Goal: Information Seeking & Learning: Learn about a topic

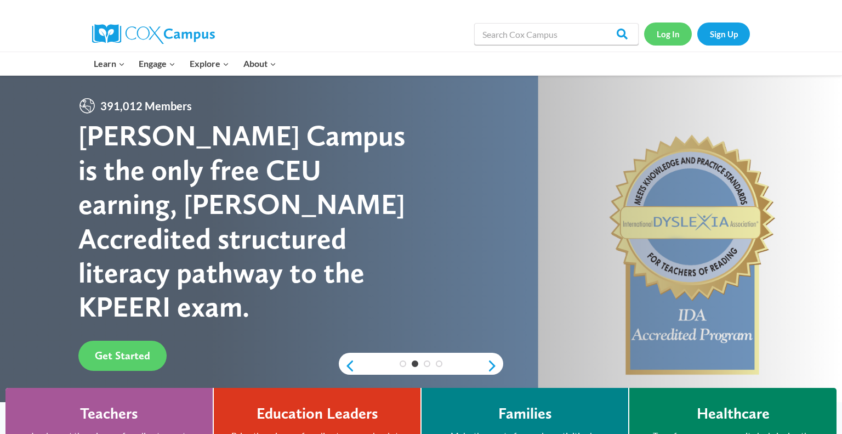
click at [671, 37] on link "Log In" at bounding box center [668, 33] width 48 height 22
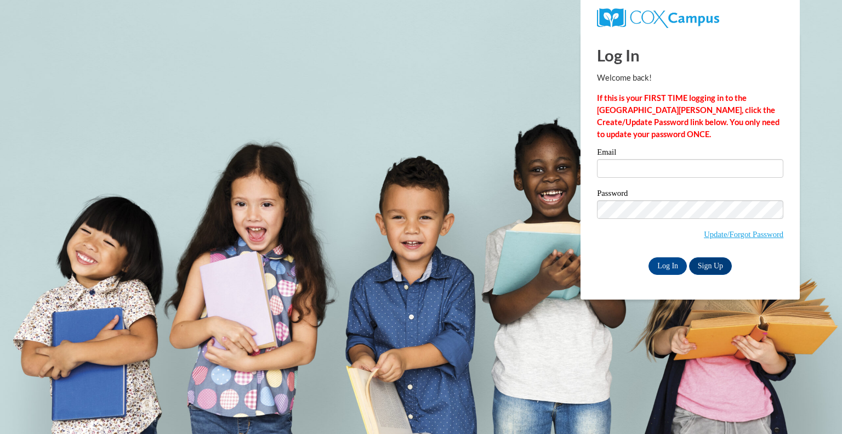
click at [617, 167] on input "Email" at bounding box center [690, 168] width 186 height 19
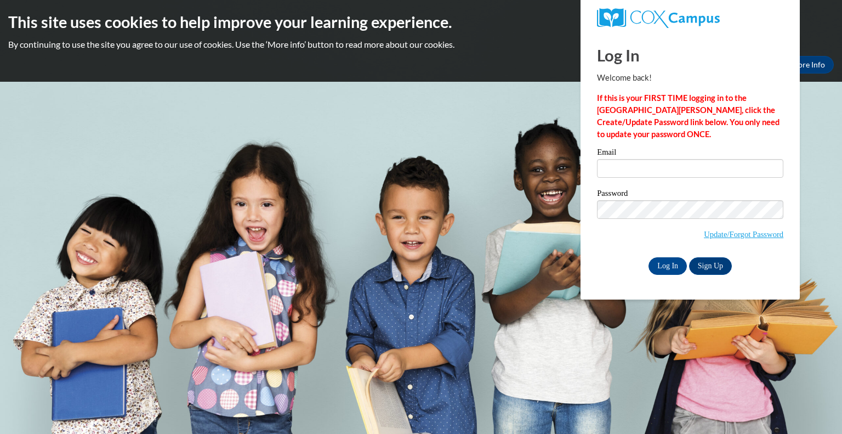
type input "awilson@grafton.k12.wi.us"
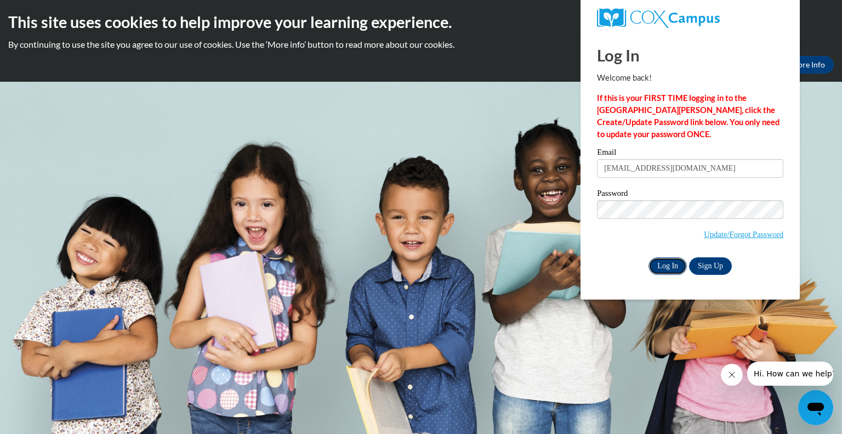
click at [657, 260] on input "Log In" at bounding box center [668, 266] width 38 height 18
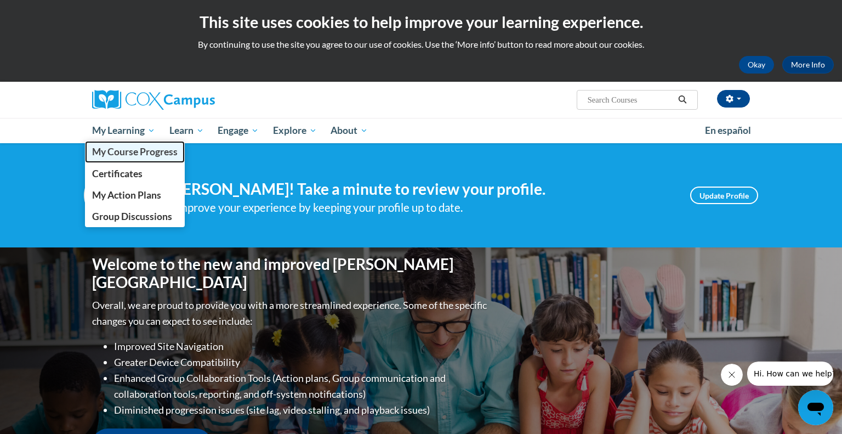
click at [116, 155] on span "My Course Progress" at bounding box center [135, 152] width 86 height 12
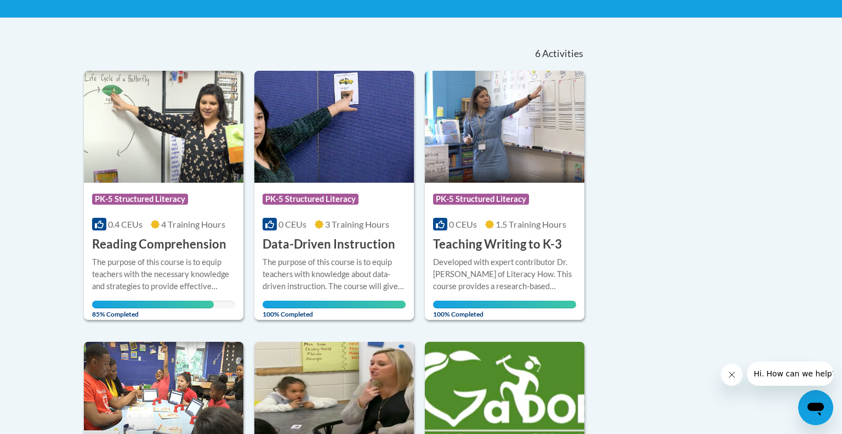
scroll to position [213, 0]
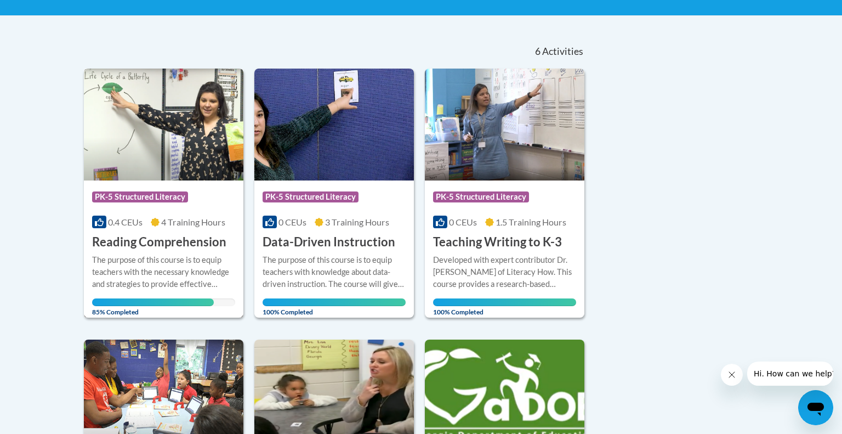
click at [145, 245] on h3 "Reading Comprehension" at bounding box center [159, 242] width 134 height 17
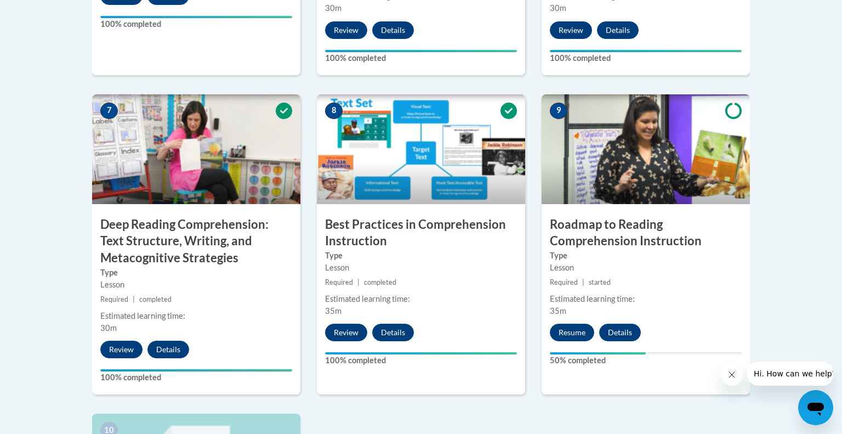
scroll to position [936, 0]
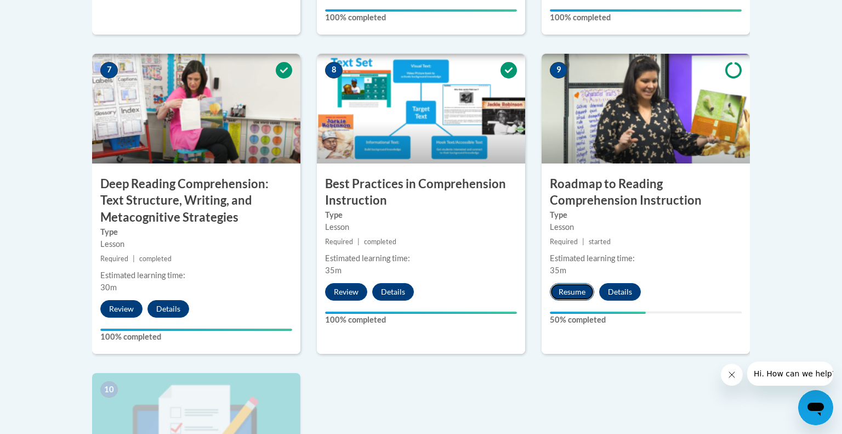
click at [577, 291] on button "Resume" at bounding box center [572, 292] width 44 height 18
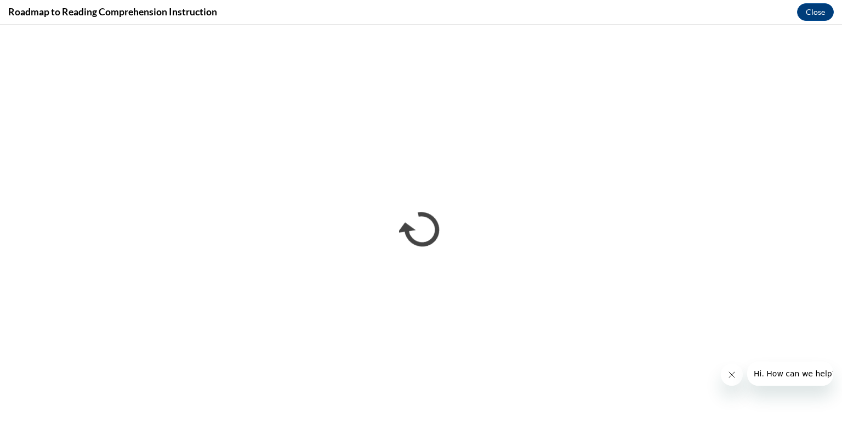
scroll to position [0, 0]
click at [733, 378] on icon "Close message from company" at bounding box center [732, 374] width 9 height 9
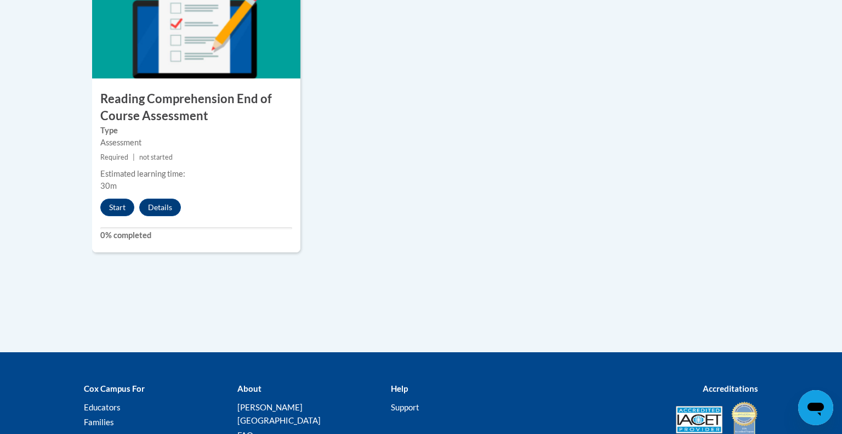
scroll to position [1353, 0]
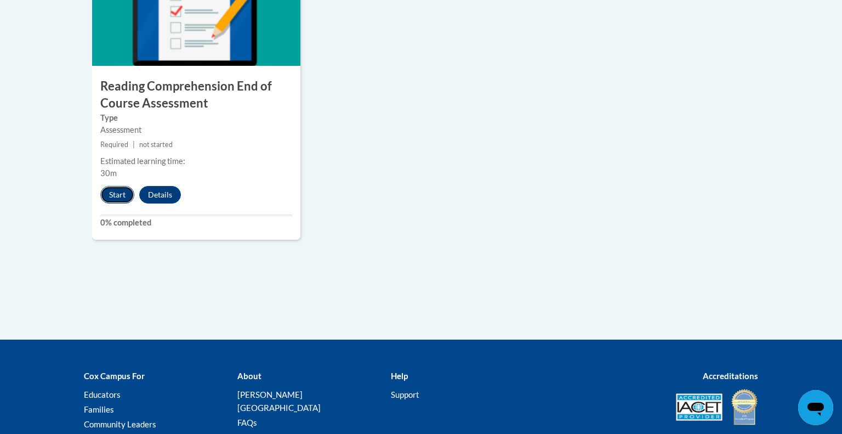
click at [124, 195] on button "Start" at bounding box center [117, 195] width 34 height 18
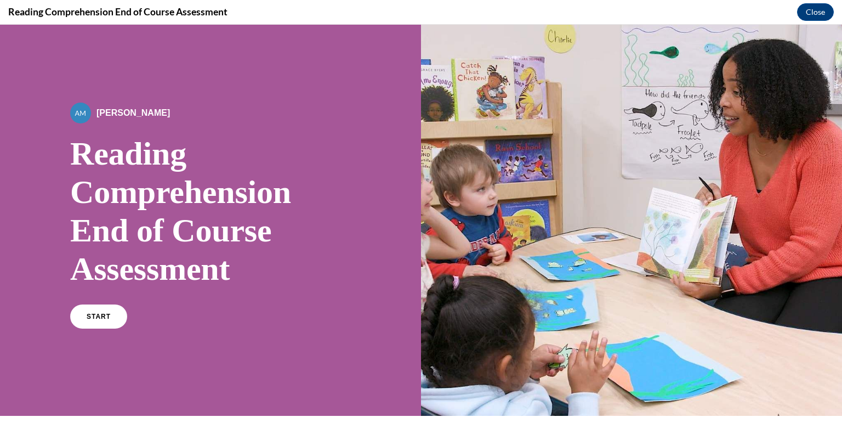
scroll to position [0, 0]
click at [88, 310] on link "START" at bounding box center [99, 316] width 60 height 25
click at [803, 13] on button "Close" at bounding box center [815, 12] width 37 height 18
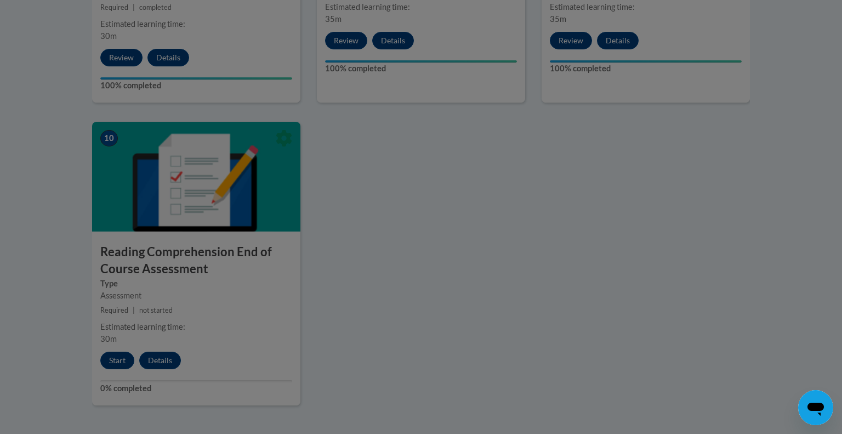
scroll to position [1190, 0]
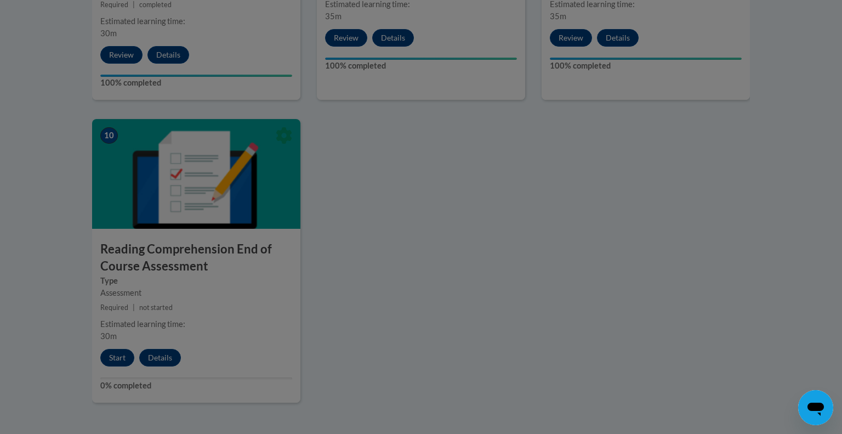
click at [614, 188] on div at bounding box center [421, 217] width 842 height 434
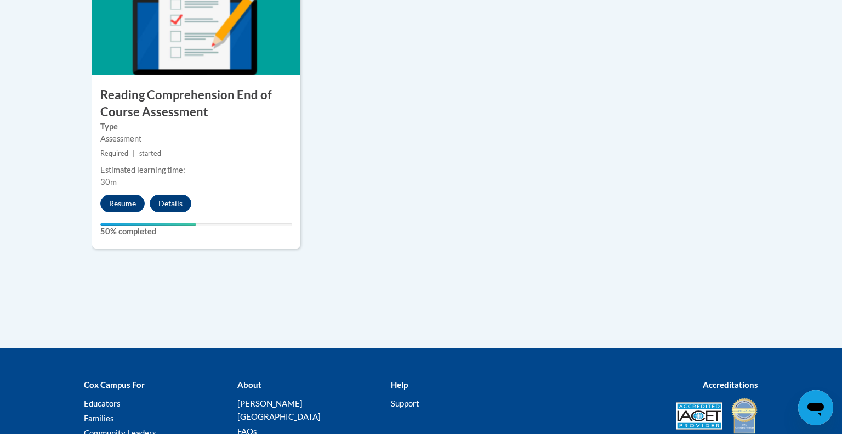
scroll to position [1320, 0]
